Goal: Task Accomplishment & Management: Manage account settings

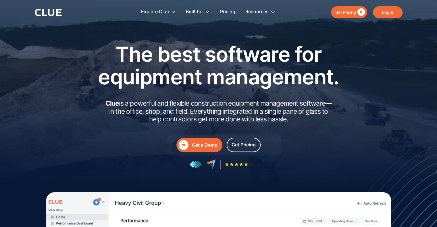
click at [391, 10] on link "Login" at bounding box center [388, 12] width 30 height 12
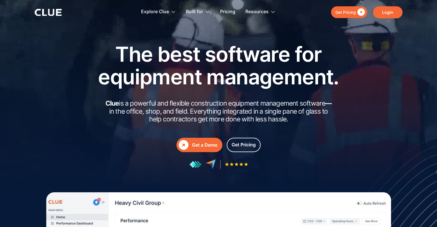
click at [392, 11] on link "Login" at bounding box center [388, 12] width 30 height 12
